Goal: Information Seeking & Learning: Learn about a topic

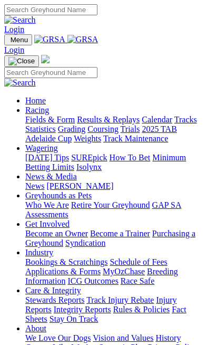
click at [37, 114] on link "Racing" at bounding box center [37, 109] width 24 height 9
click at [48, 124] on link "Fields & Form" at bounding box center [50, 119] width 50 height 9
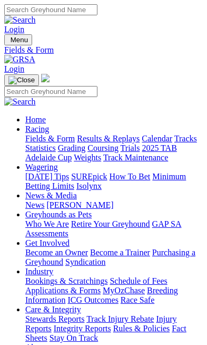
click at [8, 42] on img "Toggle navigation" at bounding box center [8, 42] width 0 height 0
click at [77, 143] on link "Results & Replays" at bounding box center [108, 138] width 63 height 9
type input "[DATE]"
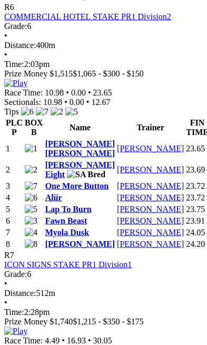
scroll to position [1843, 0]
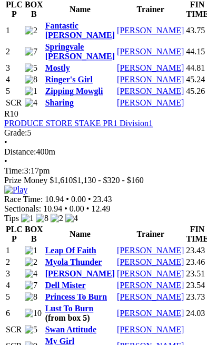
scroll to position [2749, 0]
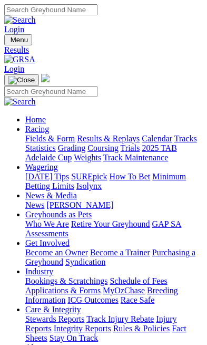
type input "[DATE], [DATE]"
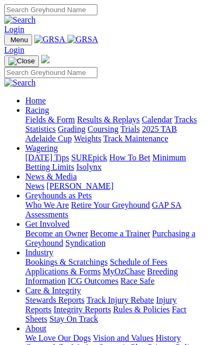
click at [49, 114] on link "Racing" at bounding box center [37, 109] width 24 height 9
click at [142, 124] on link "Calendar" at bounding box center [157, 119] width 31 height 9
click at [8, 42] on img "Toggle navigation" at bounding box center [8, 42] width 0 height 0
click at [73, 133] on link "Grading" at bounding box center [71, 128] width 27 height 9
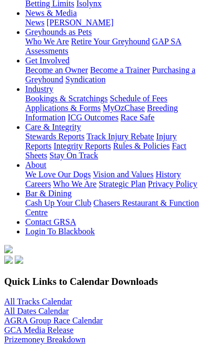
scroll to position [182, 0]
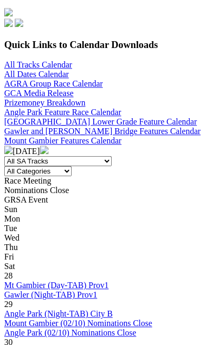
scroll to position [418, 0]
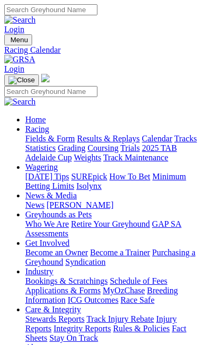
scroll to position [419, 0]
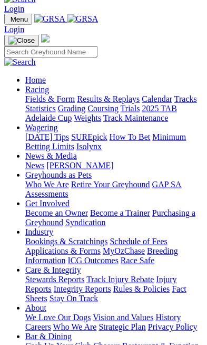
scroll to position [19, 0]
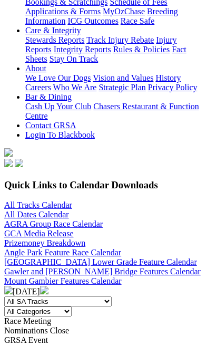
scroll to position [278, 0]
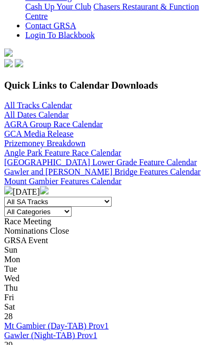
scroll to position [390, 0]
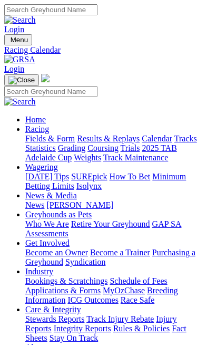
scroll to position [390, 0]
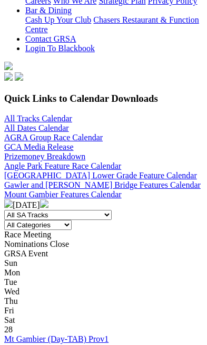
scroll to position [391, 0]
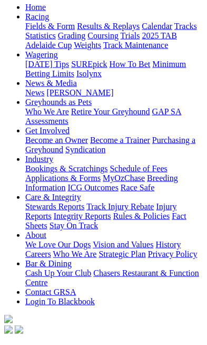
scroll to position [113, 0]
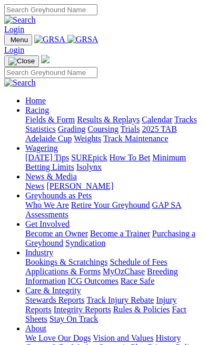
scroll to position [436, 0]
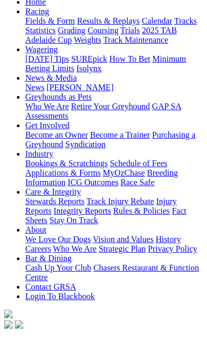
scroll to position [199, 0]
